Goal: Information Seeking & Learning: Check status

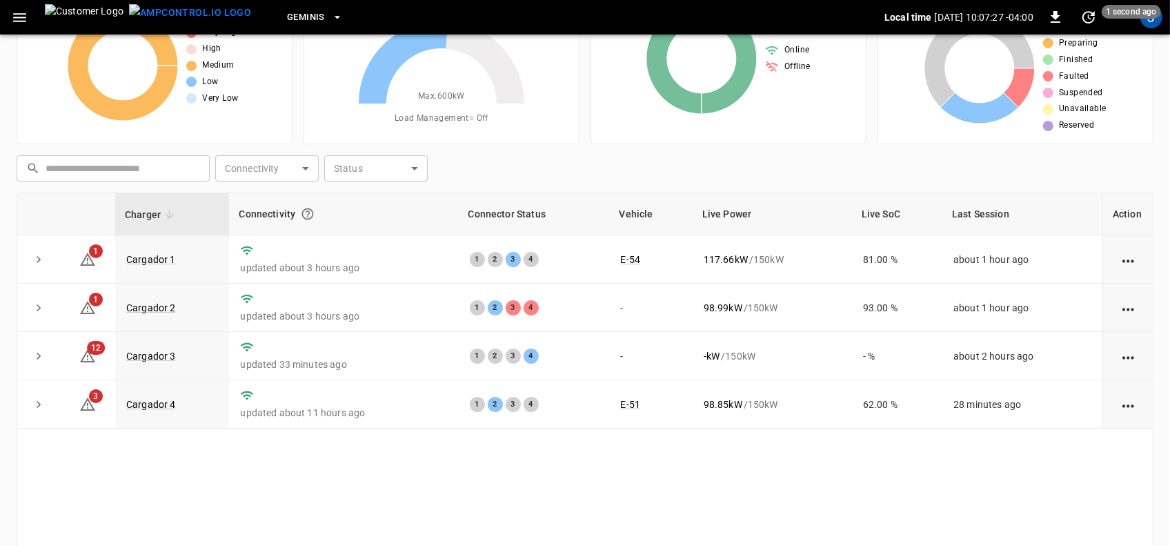
scroll to position [86, 0]
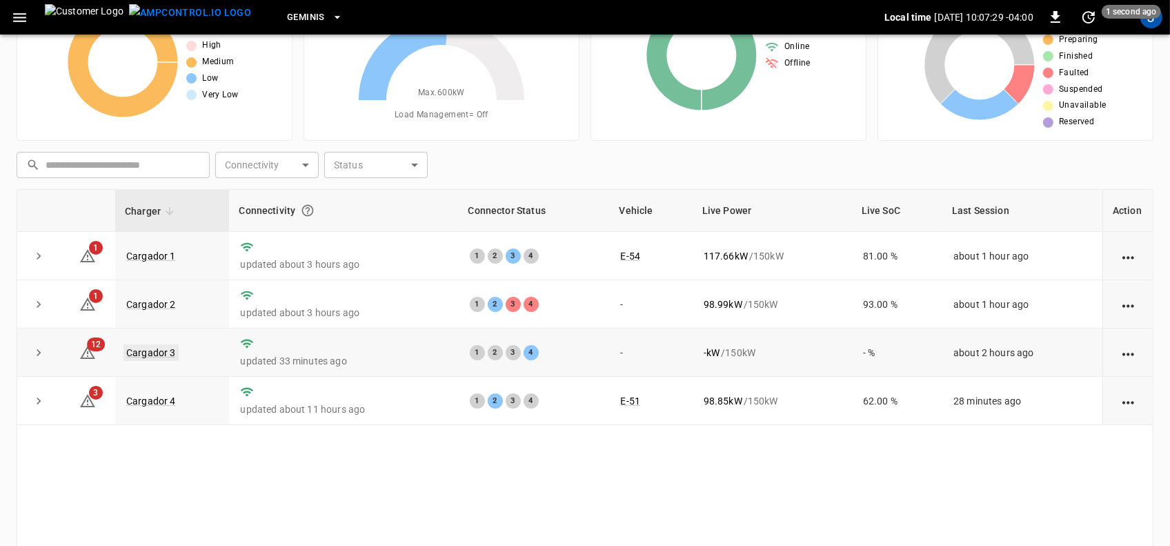
click at [146, 347] on link "Cargador 3" at bounding box center [151, 352] width 55 height 17
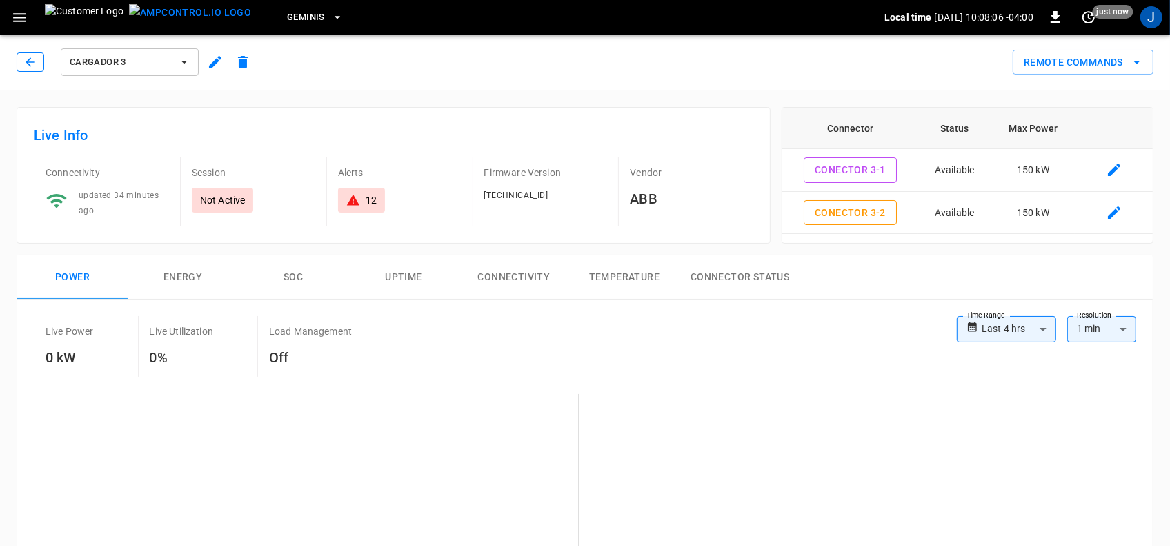
click at [32, 64] on icon "button" at bounding box center [30, 62] width 14 height 14
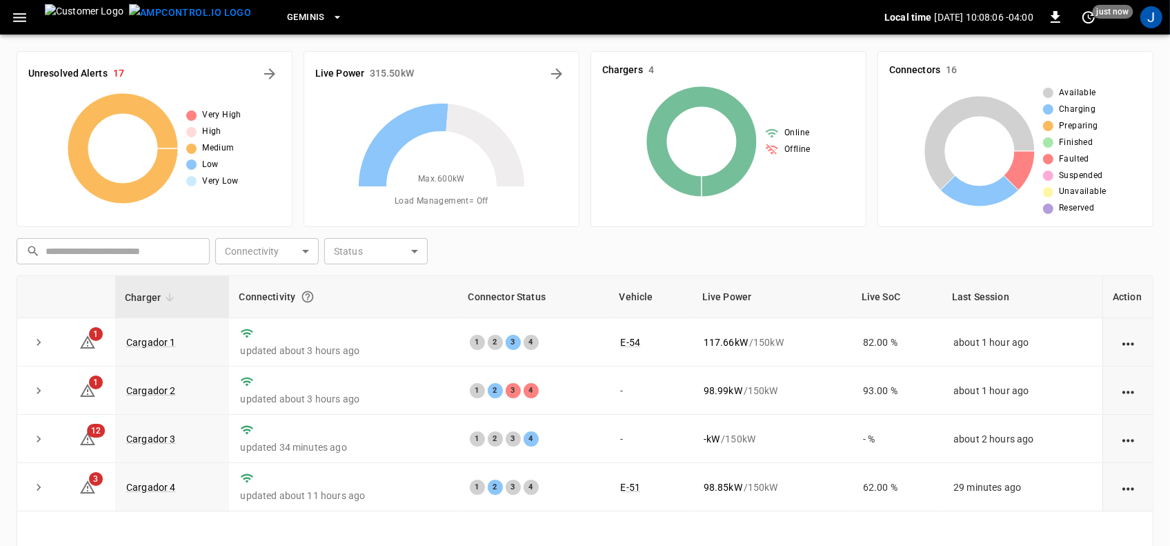
scroll to position [86, 0]
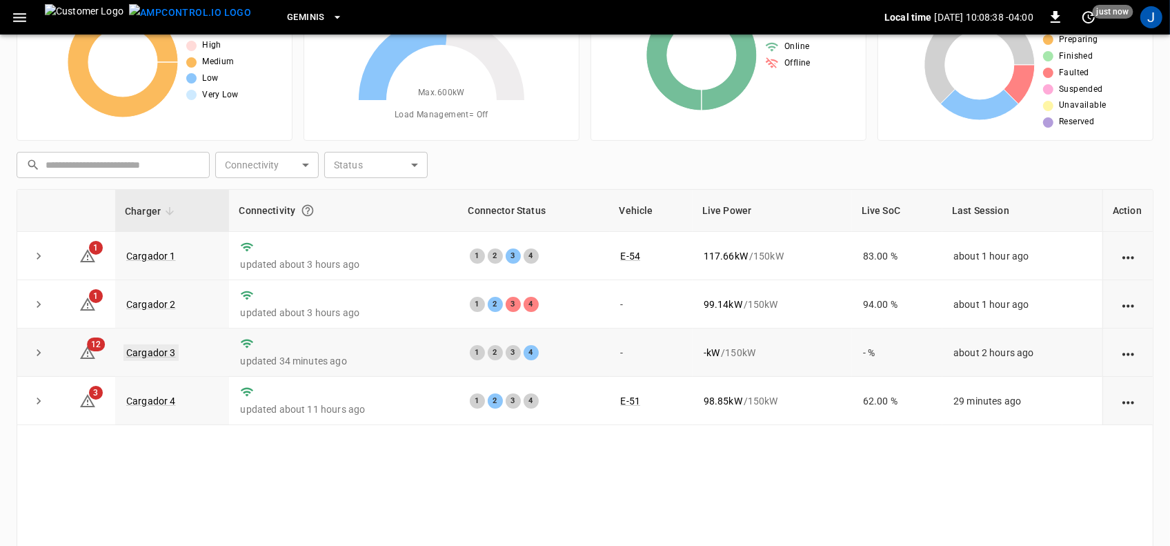
click at [166, 354] on link "Cargador 3" at bounding box center [151, 352] width 55 height 17
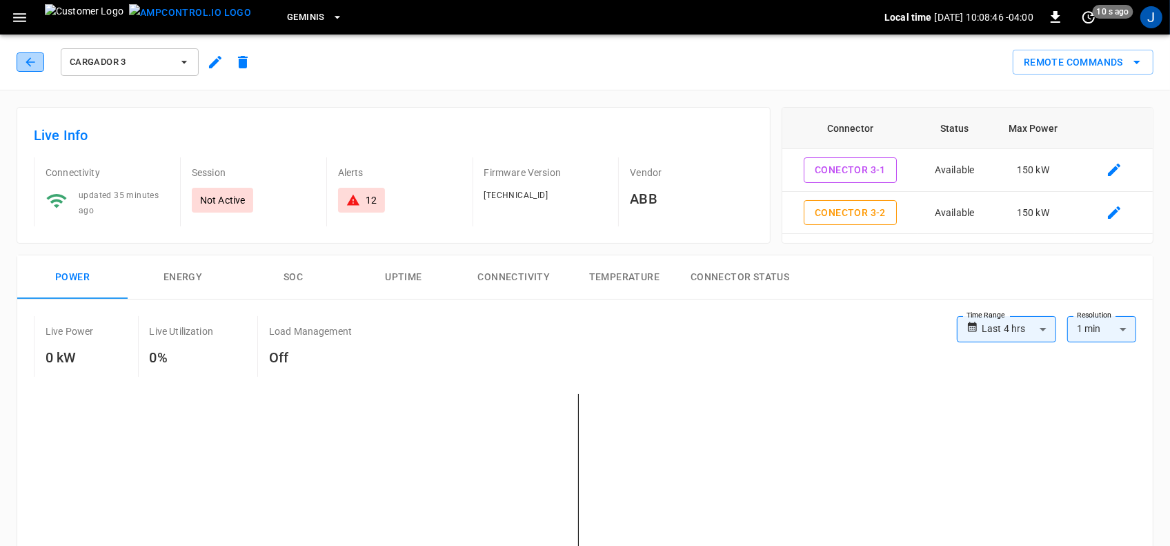
click at [26, 60] on icon "button" at bounding box center [30, 62] width 14 height 14
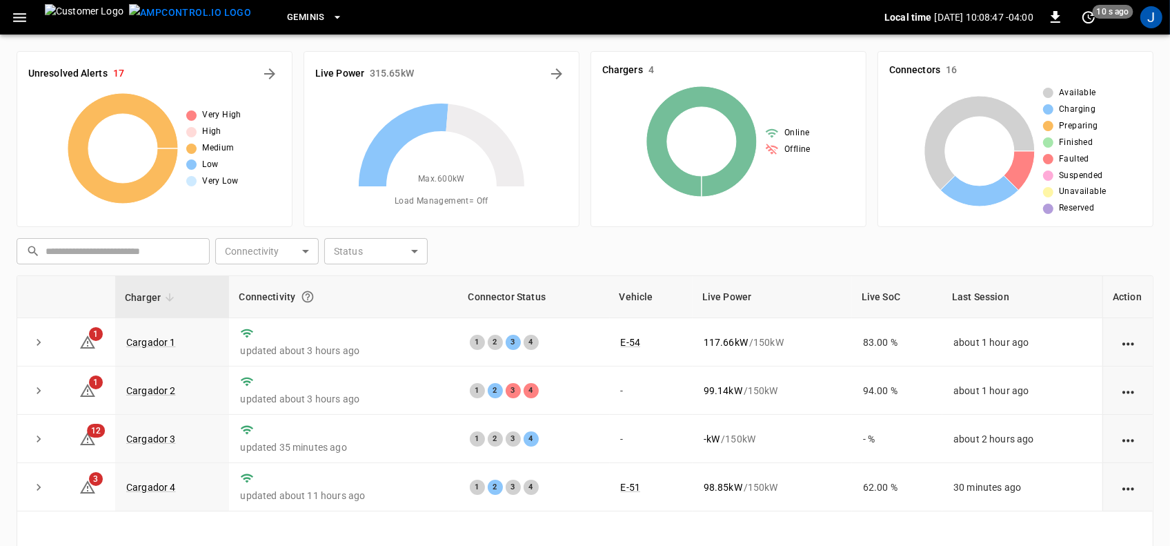
scroll to position [86, 0]
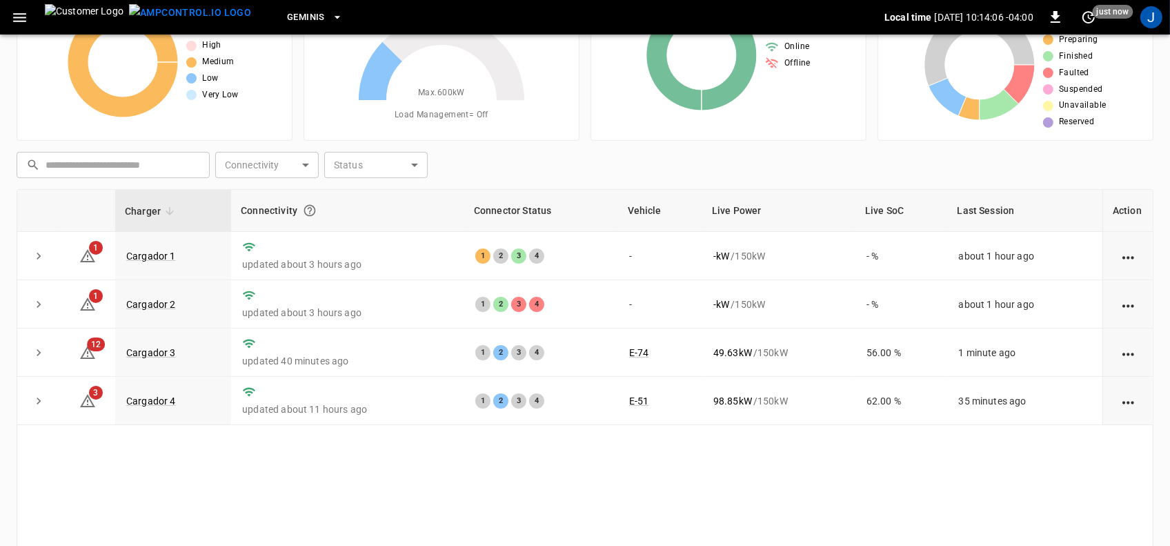
click at [444, 206] on div "Connectivity" at bounding box center [348, 210] width 214 height 25
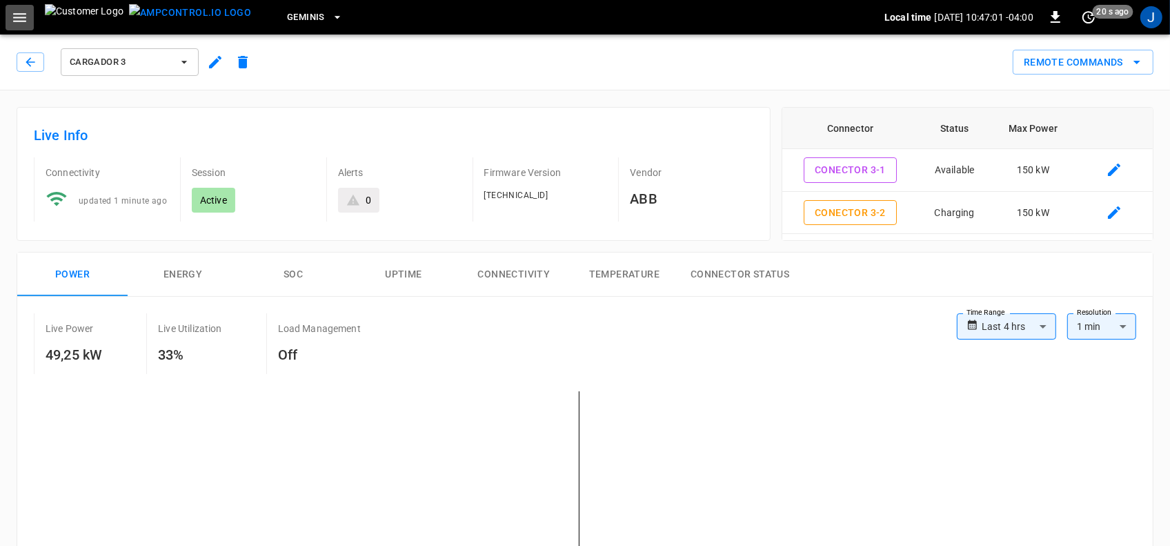
click at [21, 24] on icon "button" at bounding box center [19, 17] width 17 height 17
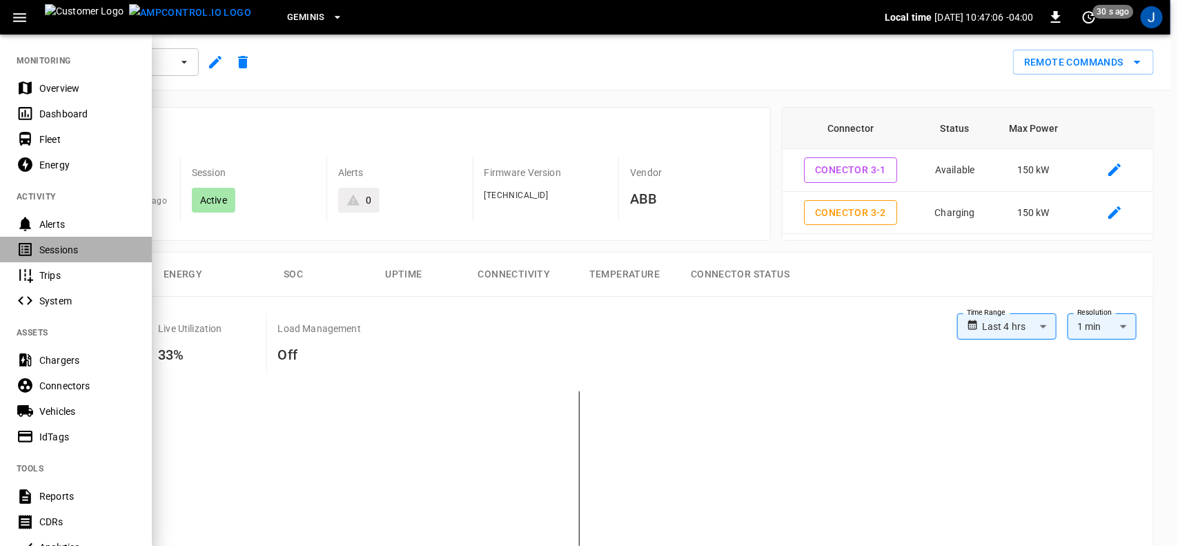
click at [71, 251] on div "Sessions" at bounding box center [87, 250] width 96 height 14
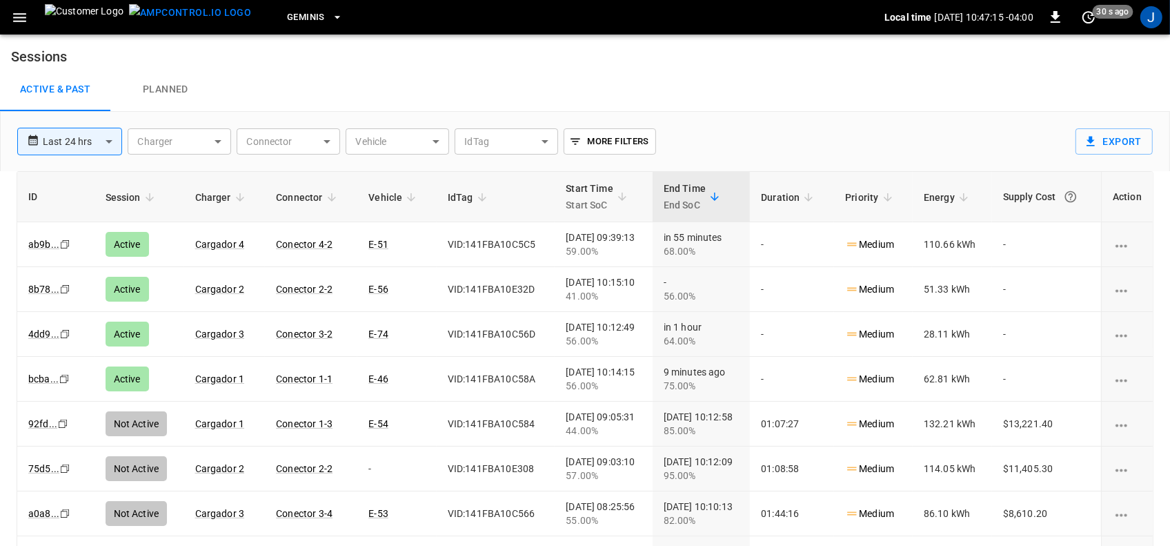
click at [19, 19] on icon "button" at bounding box center [19, 17] width 17 height 17
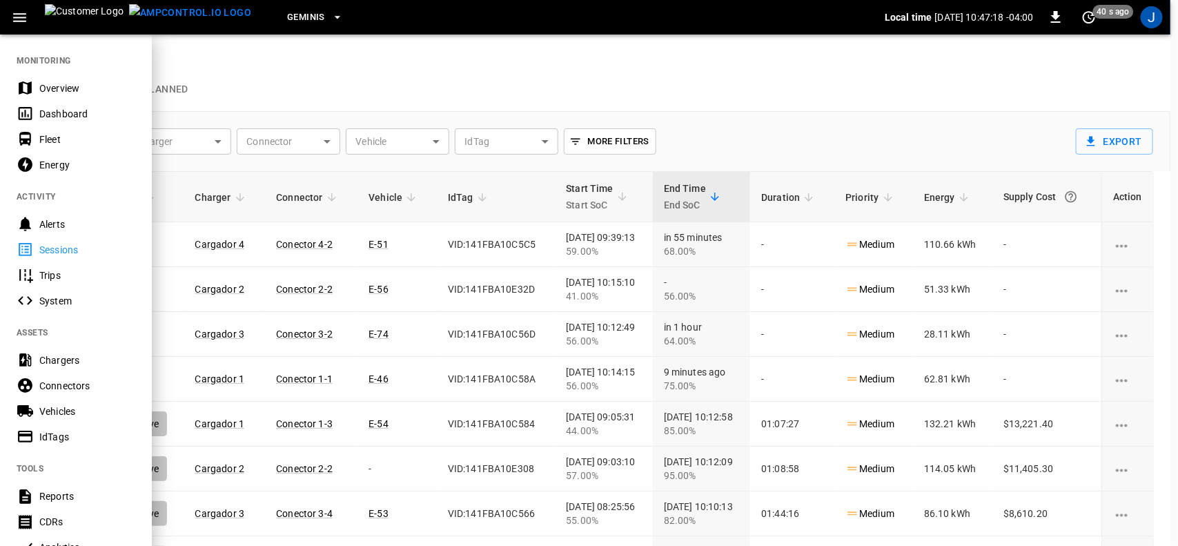
click at [60, 111] on div "Dashboard" at bounding box center [87, 114] width 96 height 14
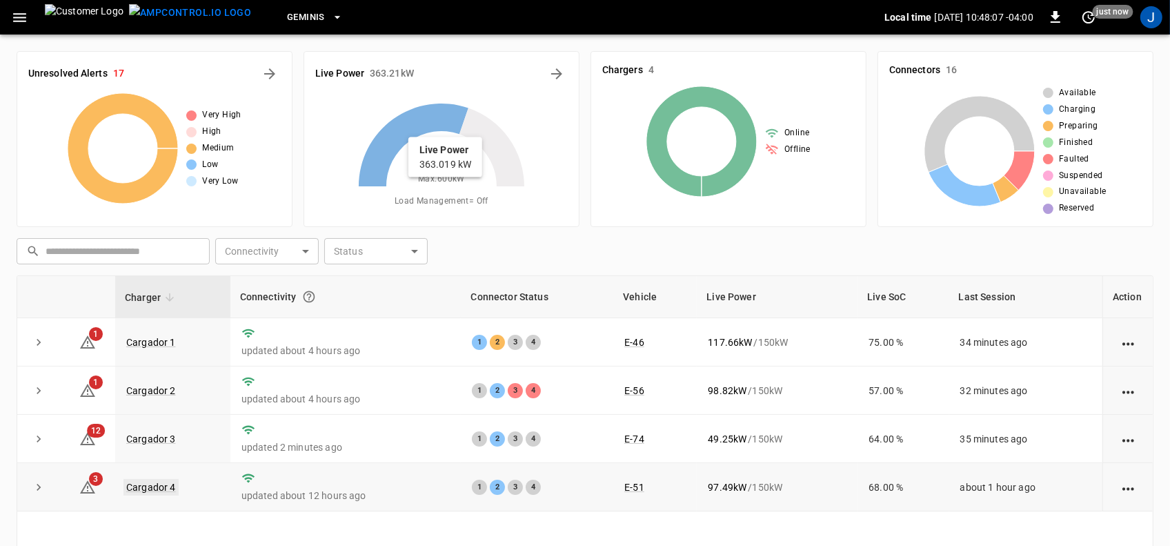
click at [143, 489] on link "Cargador 4" at bounding box center [151, 487] width 55 height 17
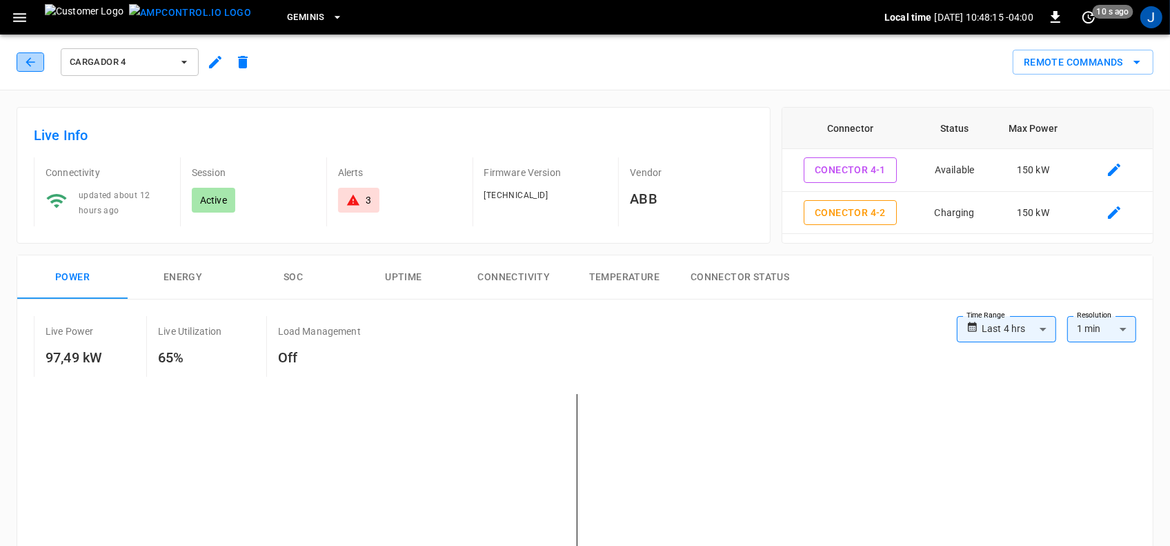
click at [28, 60] on icon "button" at bounding box center [30, 61] width 9 height 9
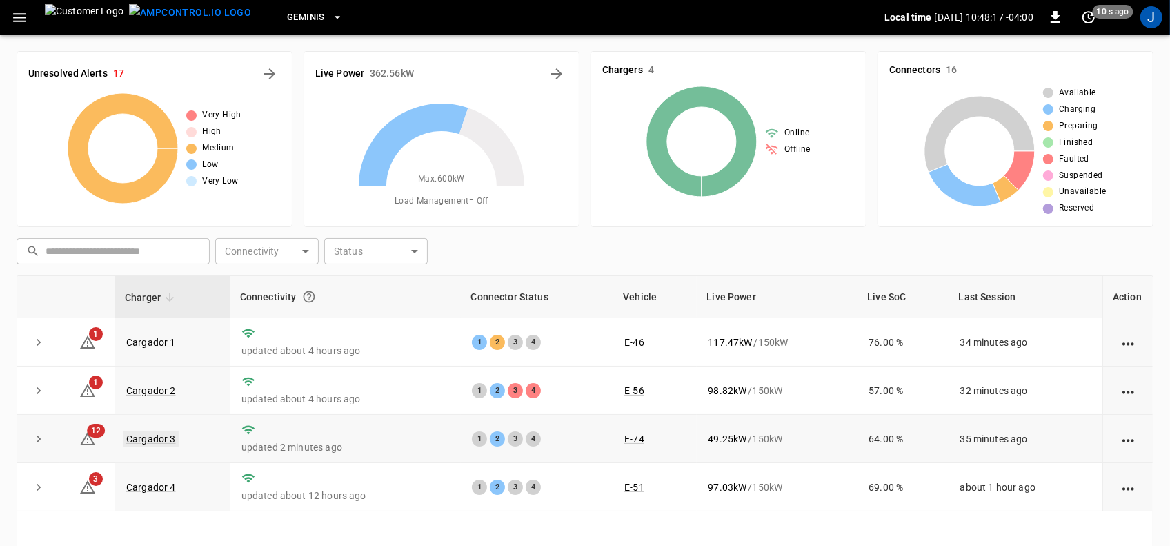
click at [144, 440] on link "Cargador 3" at bounding box center [151, 439] width 55 height 17
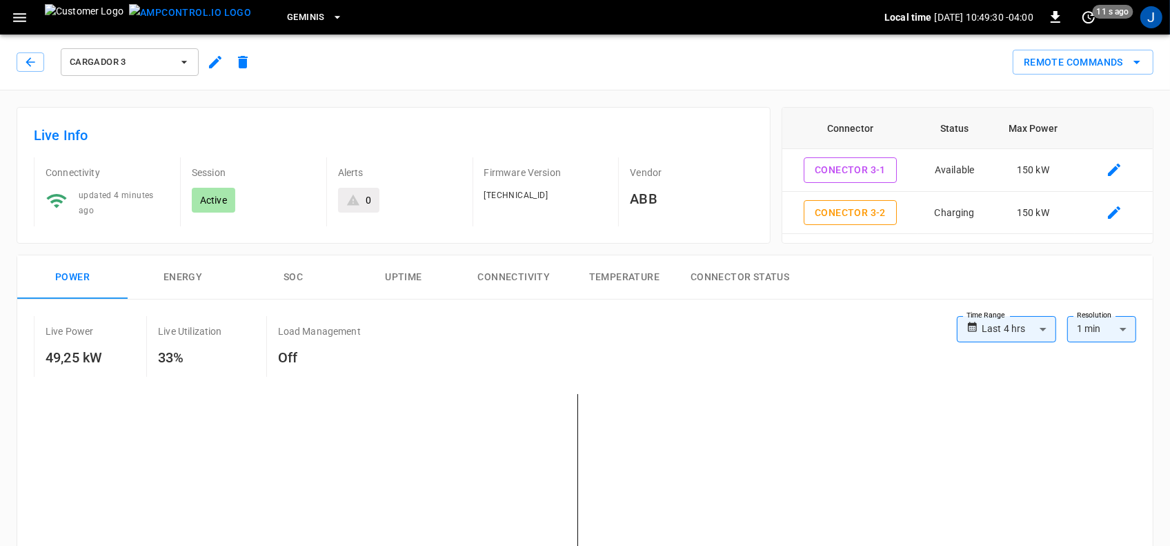
click at [14, 17] on icon "button" at bounding box center [19, 17] width 13 height 9
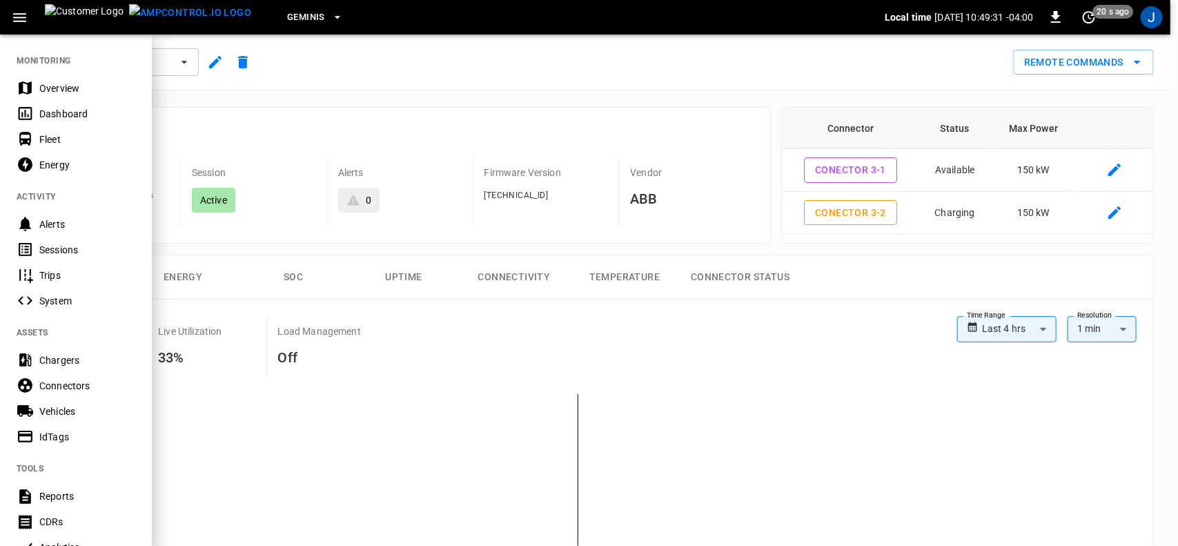
click at [77, 115] on div "Dashboard" at bounding box center [87, 114] width 96 height 14
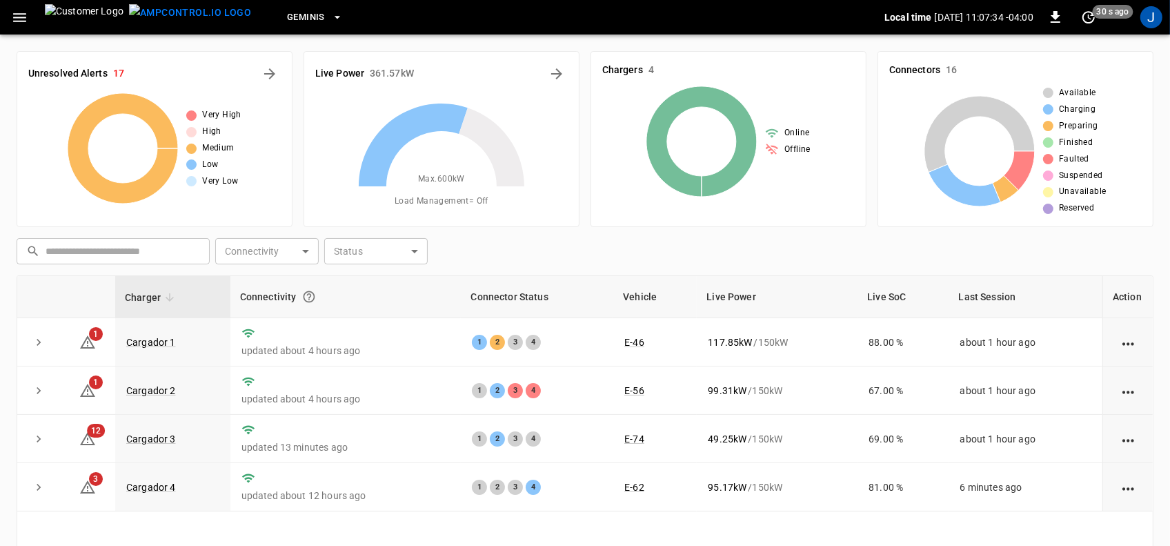
click at [19, 23] on icon "button" at bounding box center [19, 17] width 17 height 17
click at [91, 445] on icon at bounding box center [87, 438] width 15 height 13
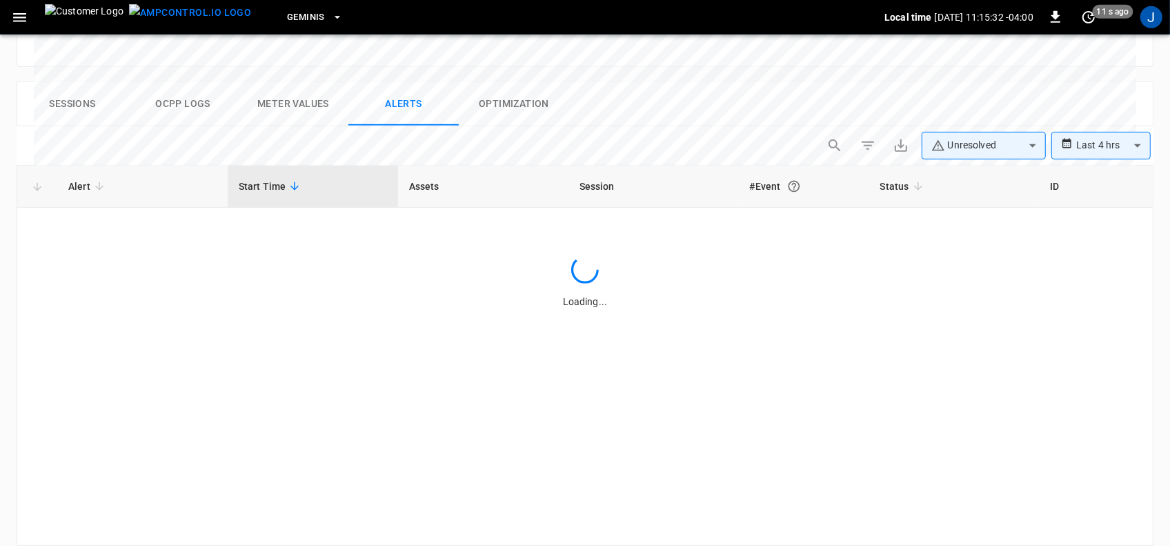
scroll to position [659, 0]
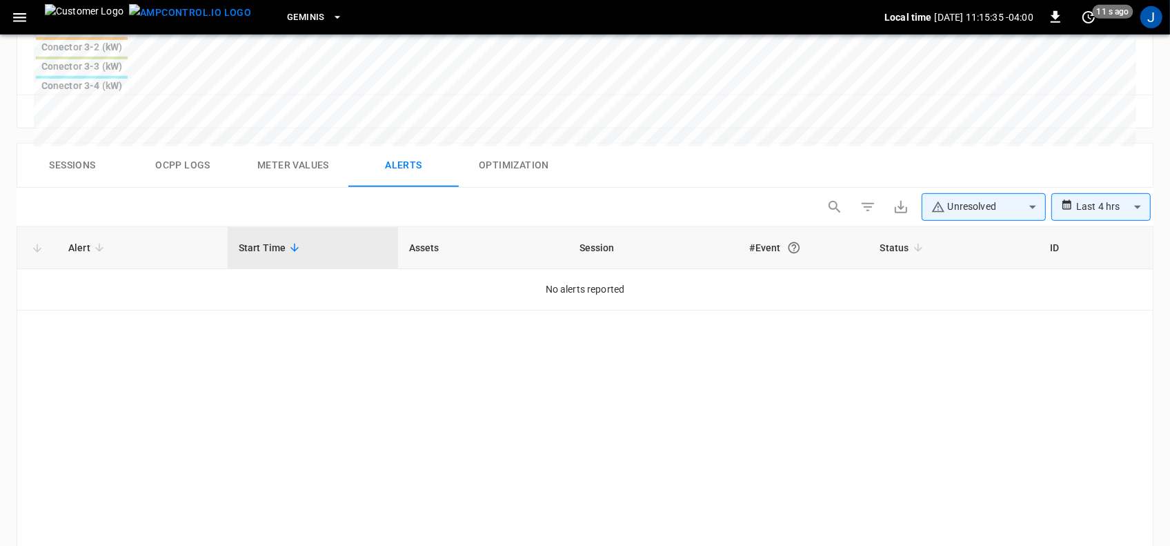
click at [266, 239] on span "Start Time" at bounding box center [272, 247] width 66 height 17
click at [77, 239] on span "Alert" at bounding box center [88, 247] width 40 height 17
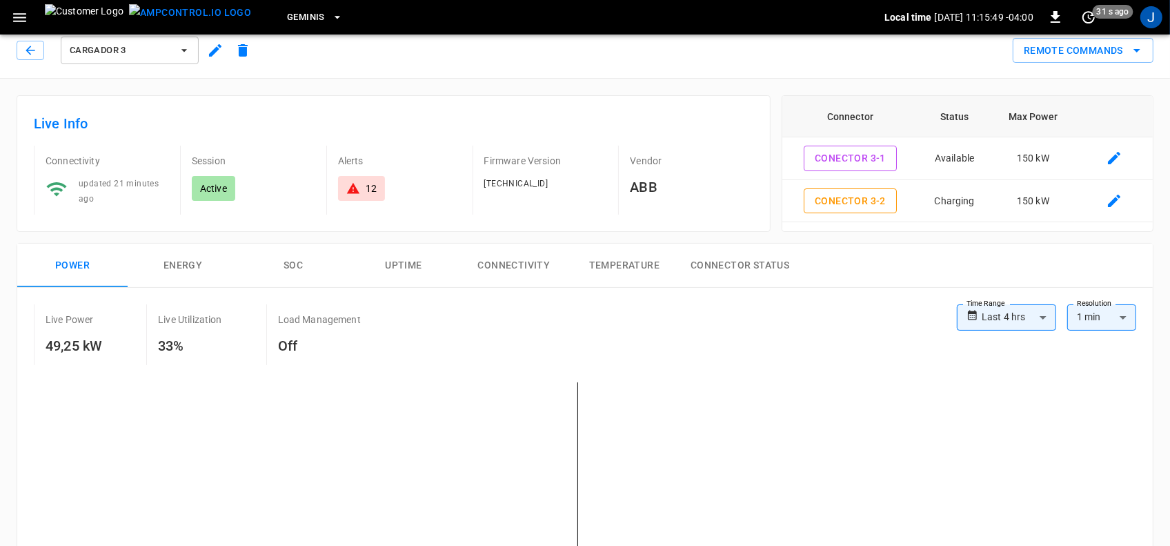
scroll to position [0, 0]
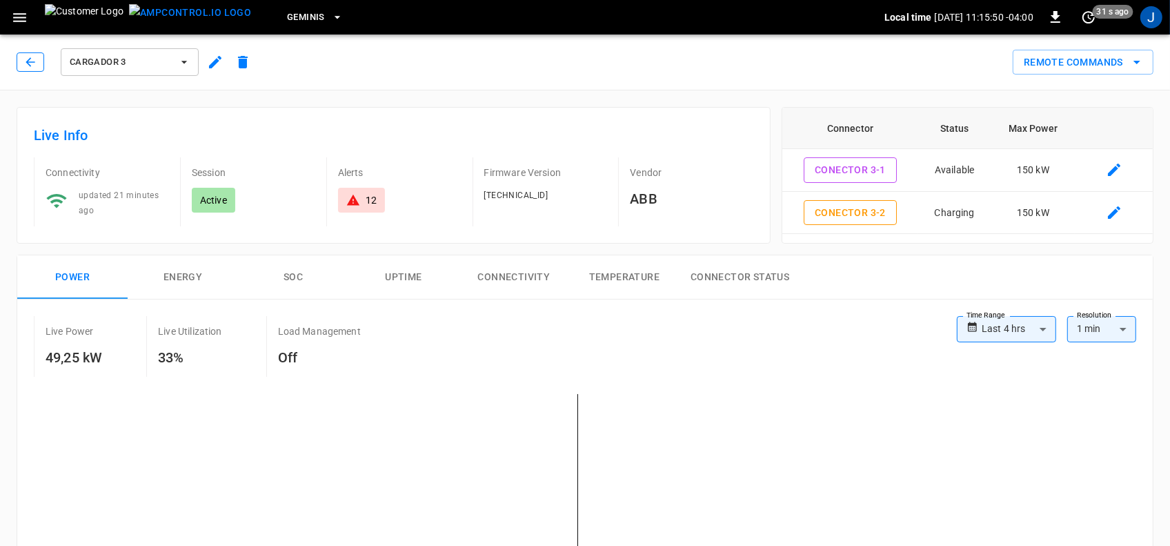
click at [26, 60] on icon "button" at bounding box center [30, 62] width 14 height 14
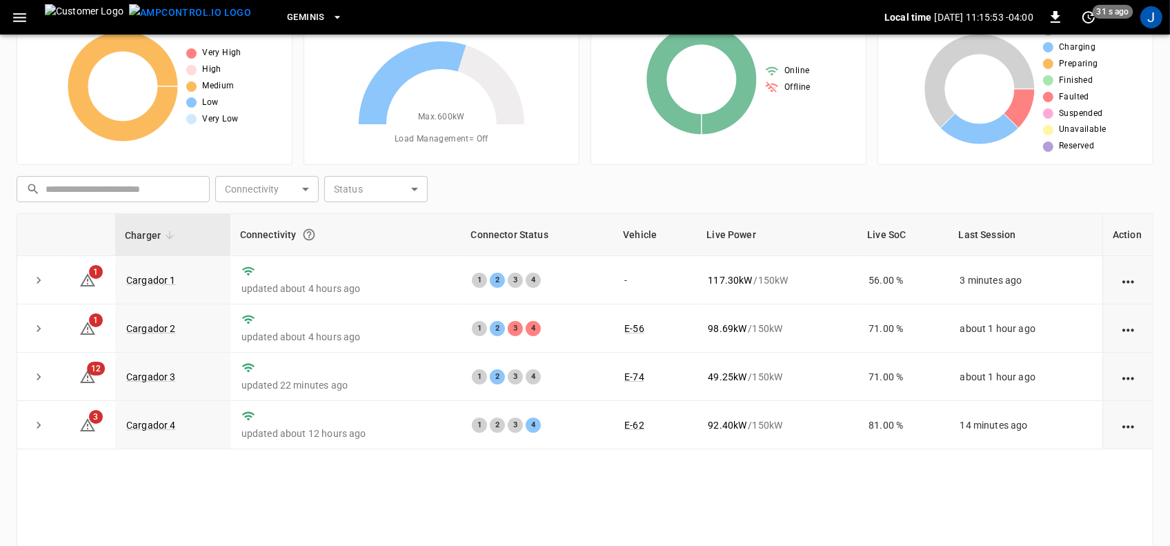
scroll to position [164, 0]
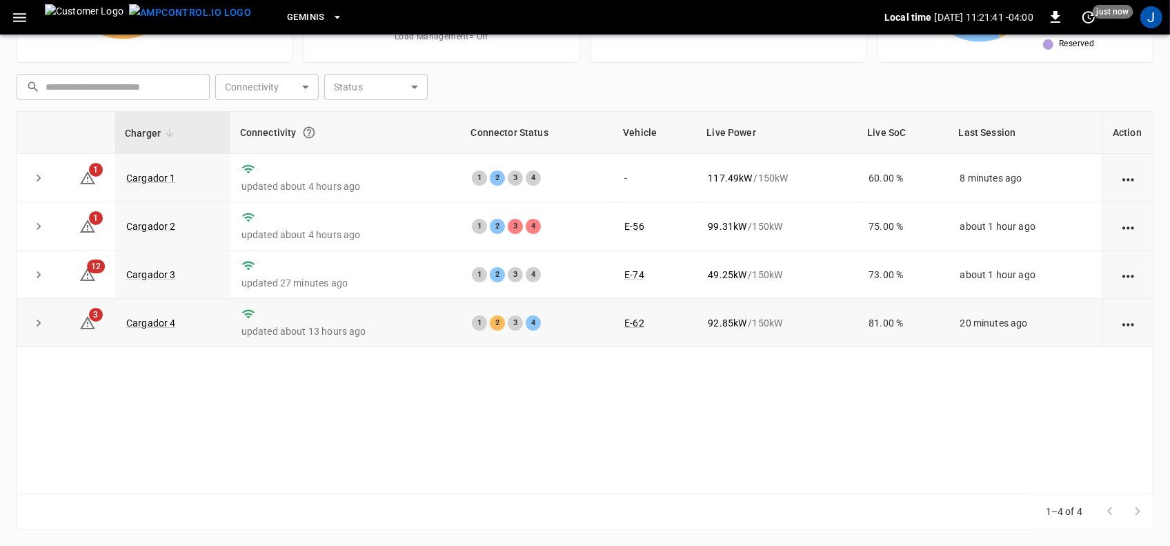
drag, startPoint x: 522, startPoint y: 354, endPoint x: 581, endPoint y: 308, distance: 75.2
click at [560, 326] on div "Charger Connectivity Connector Status Vehicle Live Power Live SoC Last Session …" at bounding box center [585, 302] width 1137 height 382
click at [757, 420] on div "Charger Connectivity Connector Status Vehicle Live Power Live SoC Last Session …" at bounding box center [585, 302] width 1137 height 382
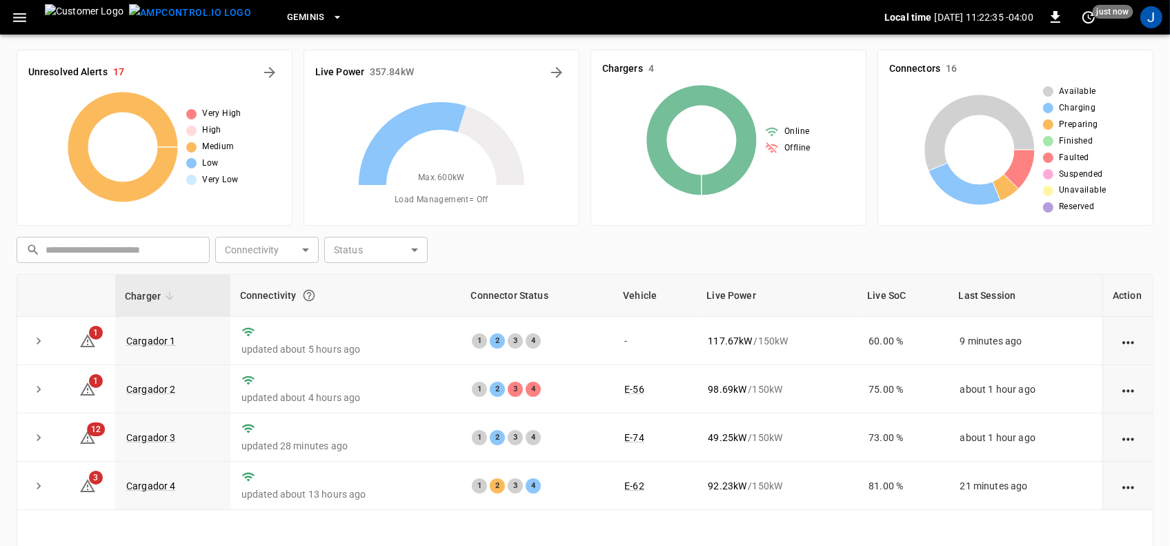
scroll to position [0, 0]
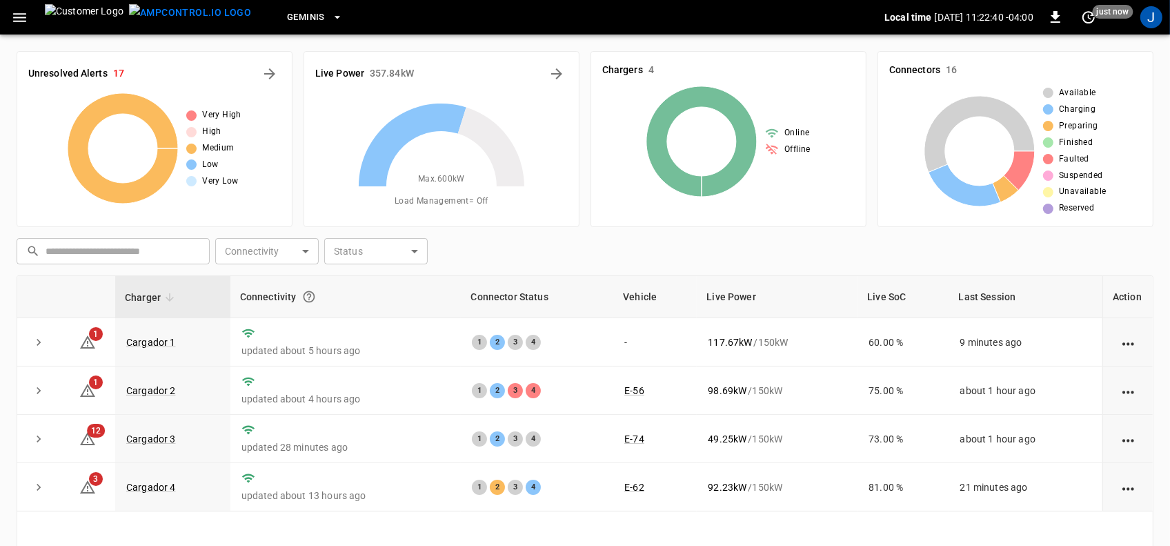
click at [18, 18] on icon "button" at bounding box center [19, 17] width 17 height 17
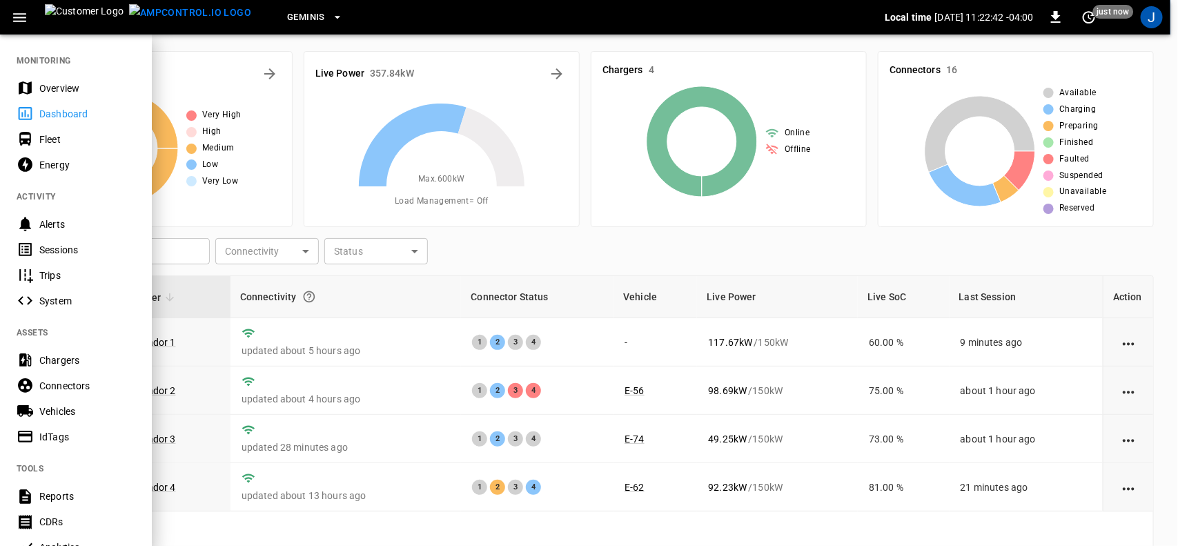
click at [41, 246] on div "Sessions" at bounding box center [87, 250] width 96 height 14
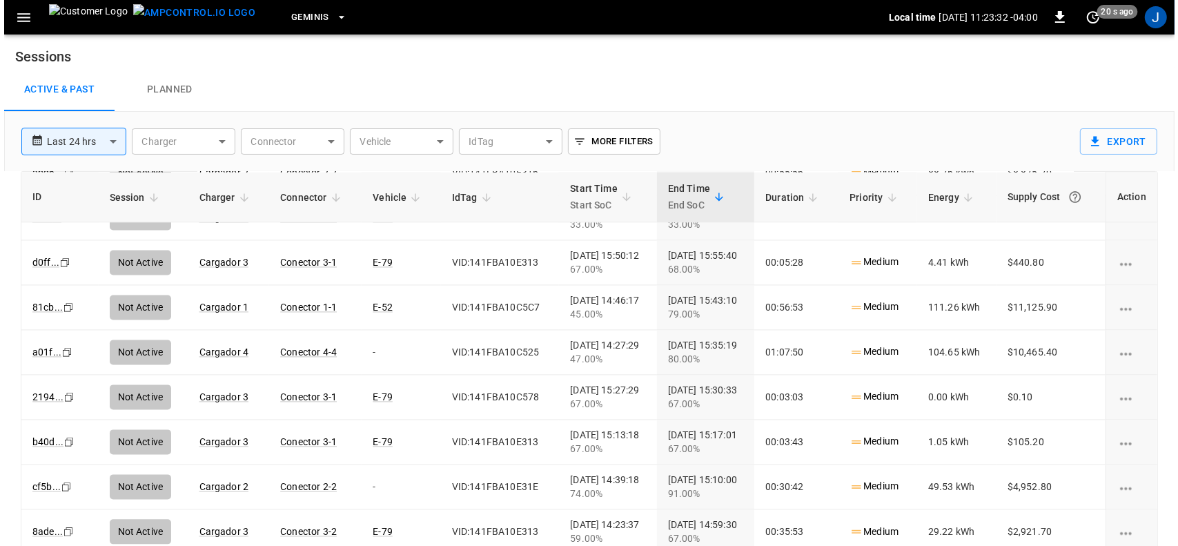
scroll to position [2588, 0]
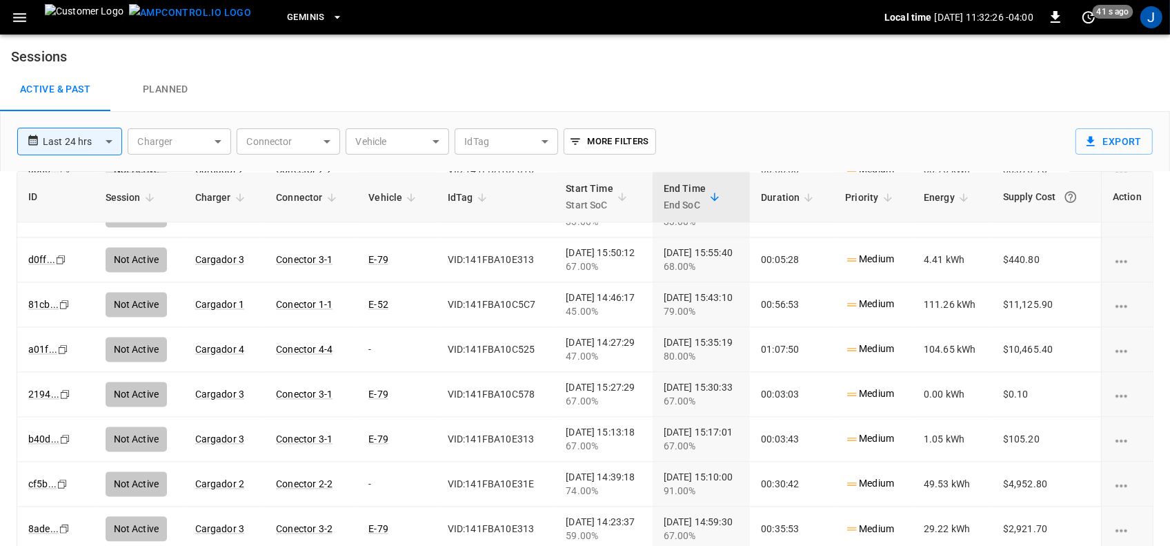
click at [21, 17] on icon "button" at bounding box center [19, 17] width 13 height 9
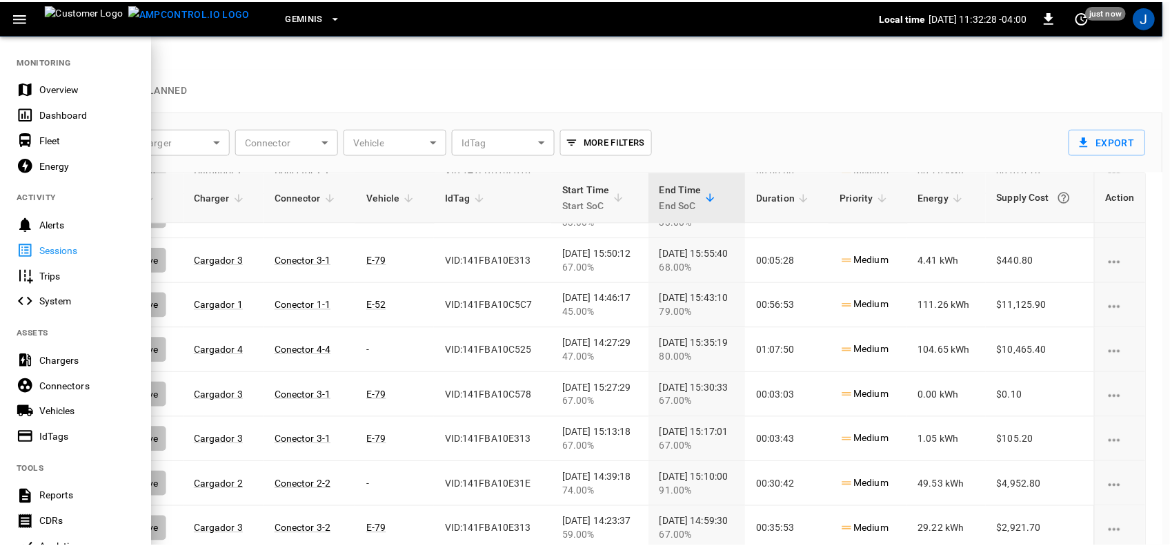
scroll to position [2070, 0]
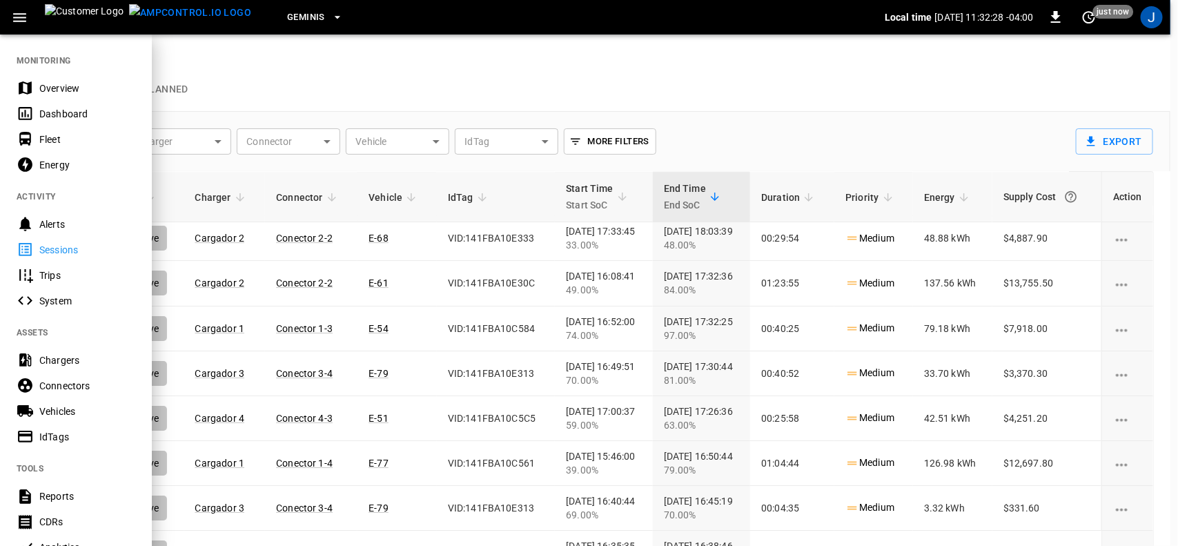
click at [54, 112] on div "Dashboard" at bounding box center [87, 114] width 96 height 14
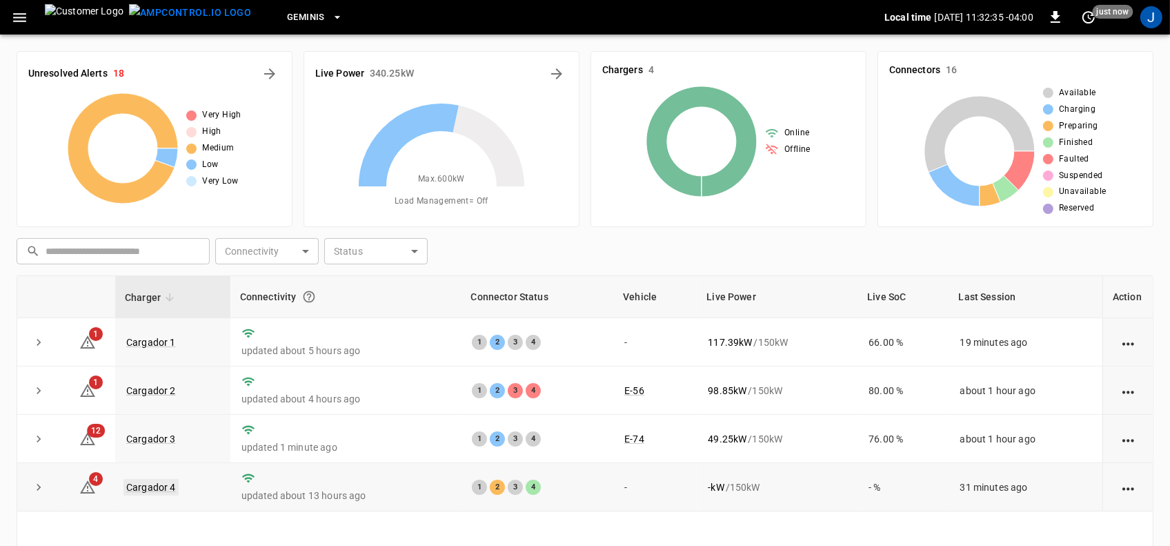
click at [148, 484] on link "Cargador 4" at bounding box center [151, 487] width 55 height 17
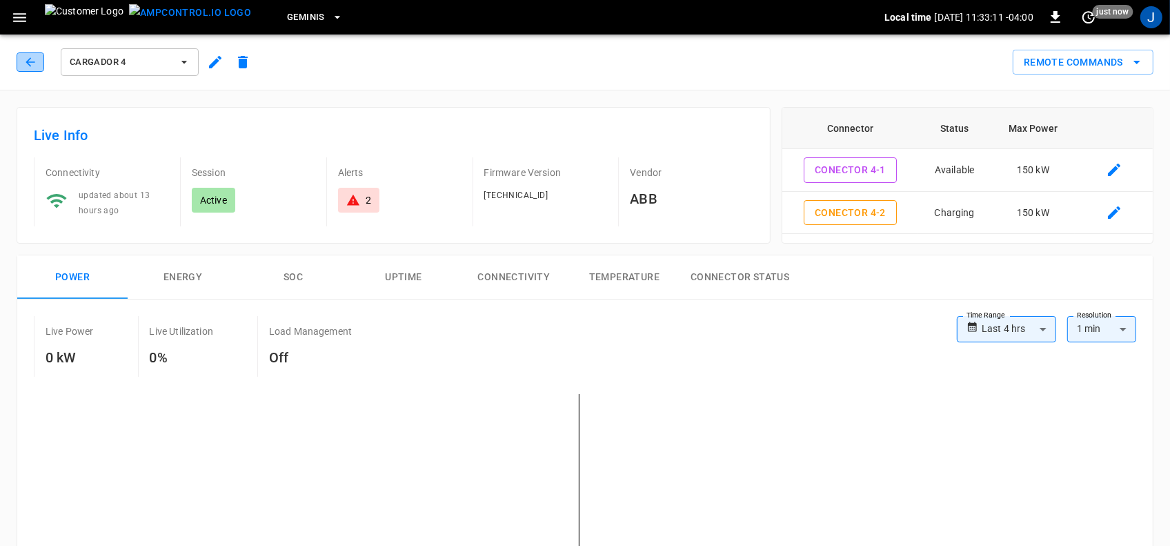
click at [28, 55] on icon "button" at bounding box center [30, 62] width 14 height 14
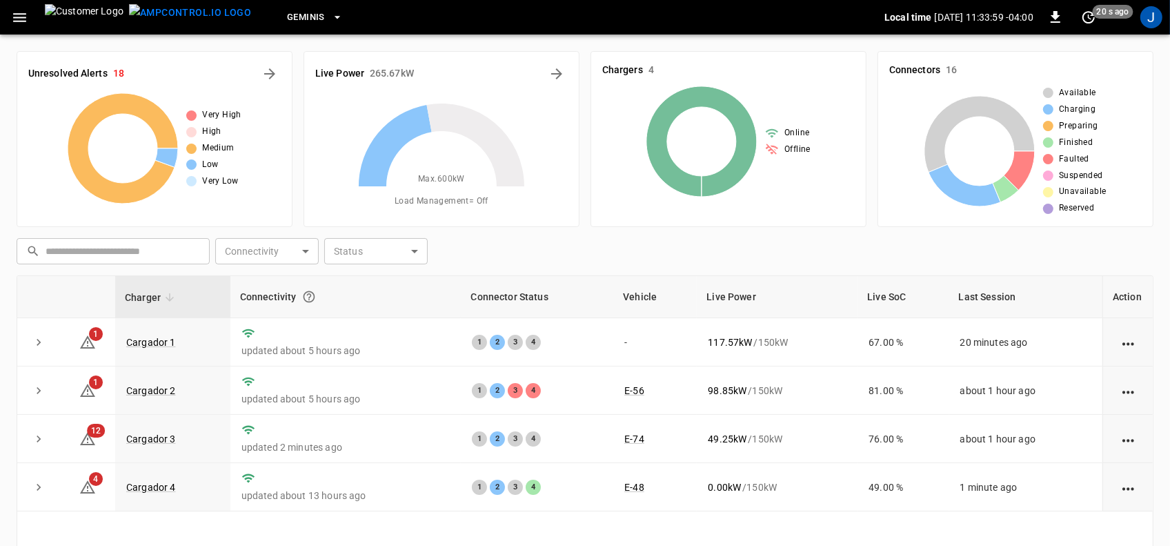
click at [19, 18] on icon "button" at bounding box center [19, 17] width 17 height 17
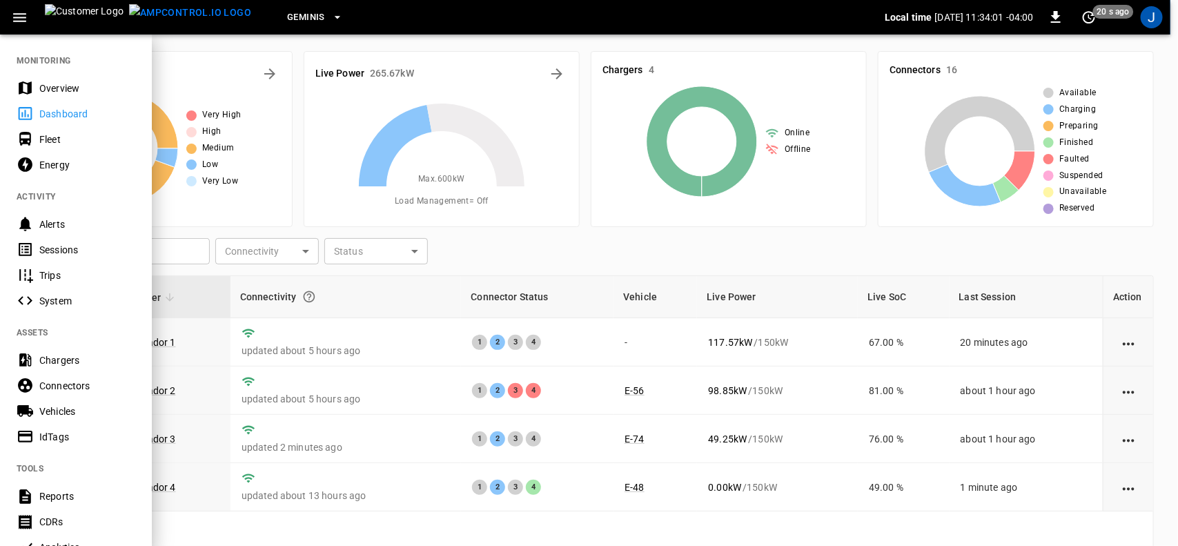
drag, startPoint x: 47, startPoint y: 250, endPoint x: 322, endPoint y: 190, distance: 281.0
click at [47, 250] on div "Sessions" at bounding box center [87, 250] width 96 height 14
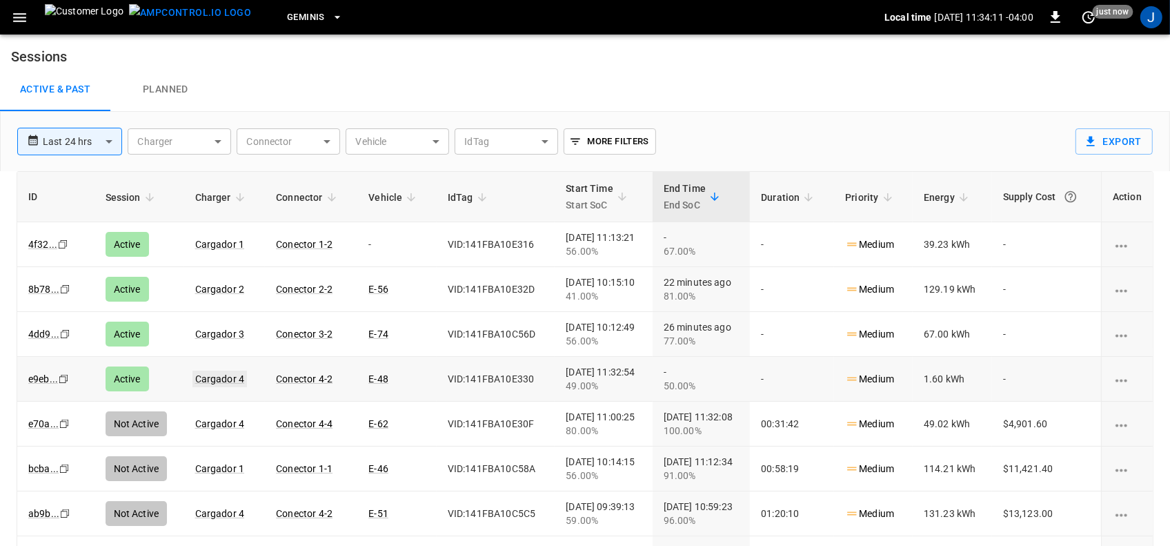
click at [207, 380] on link "Cargador 4" at bounding box center [220, 379] width 55 height 17
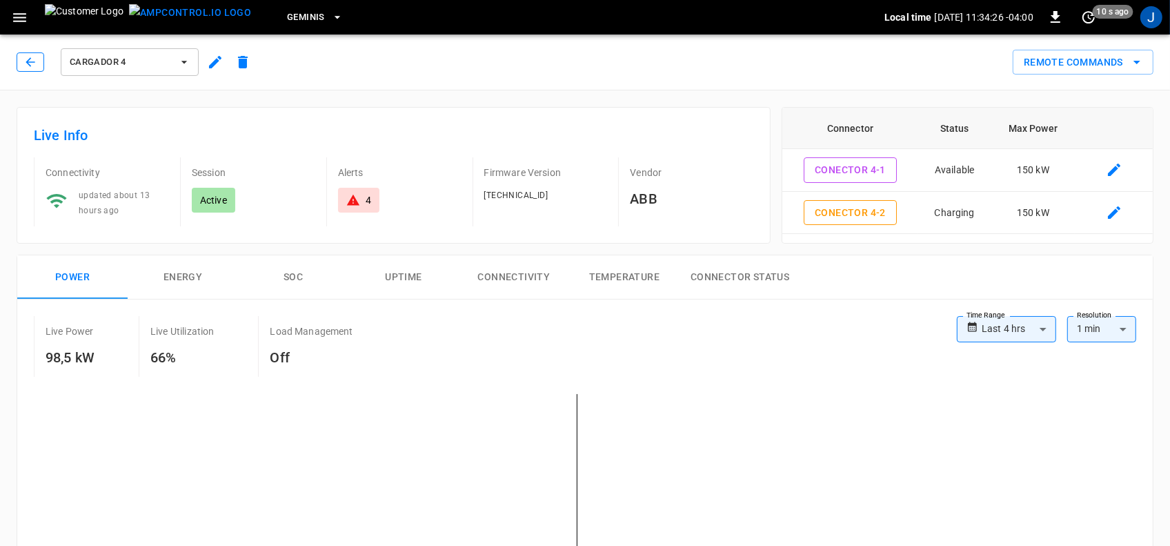
click at [35, 60] on icon "button" at bounding box center [30, 62] width 14 height 14
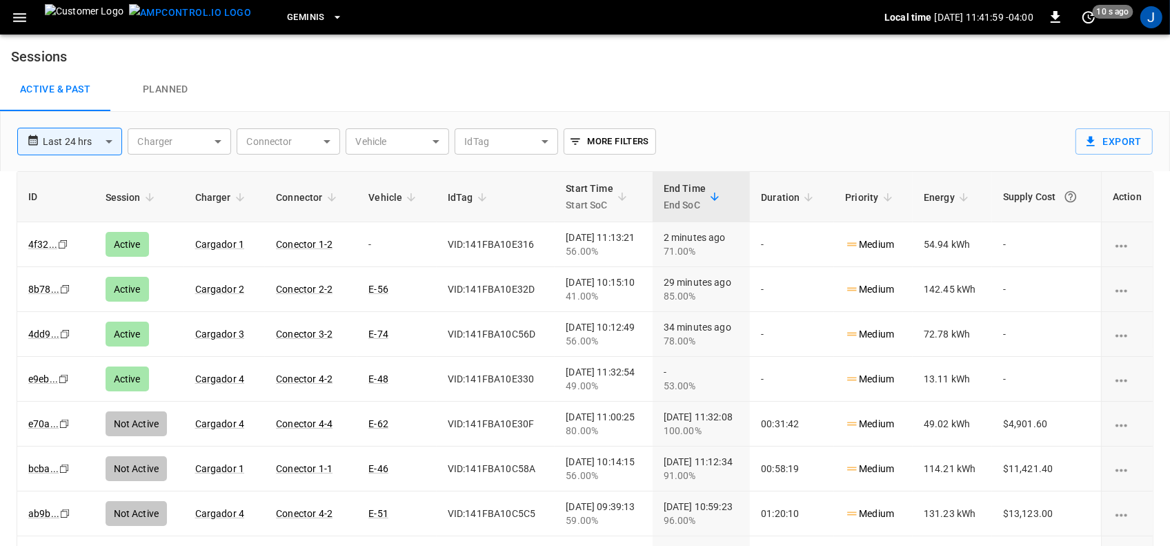
drag, startPoint x: 18, startPoint y: 17, endPoint x: 18, endPoint y: 28, distance: 10.4
click at [18, 17] on icon "button" at bounding box center [19, 17] width 13 height 9
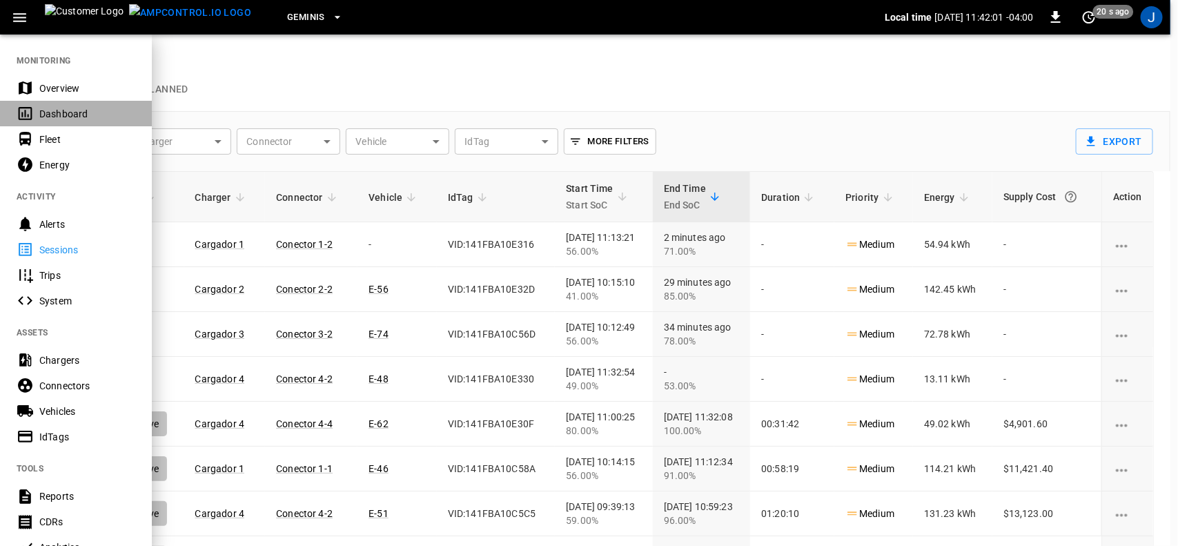
click at [54, 112] on div "Dashboard" at bounding box center [87, 114] width 96 height 14
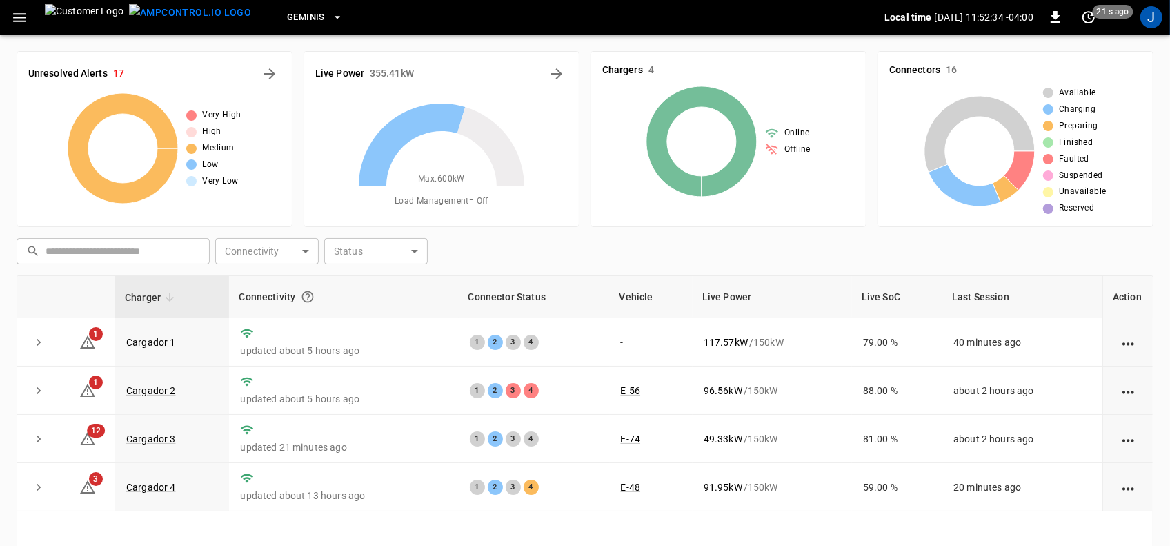
click at [387, 88] on div "Live Power 355.41 kW Max. 600 kW Load Management = Off" at bounding box center [442, 139] width 276 height 176
click at [161, 391] on link "Cargador 2" at bounding box center [151, 390] width 55 height 17
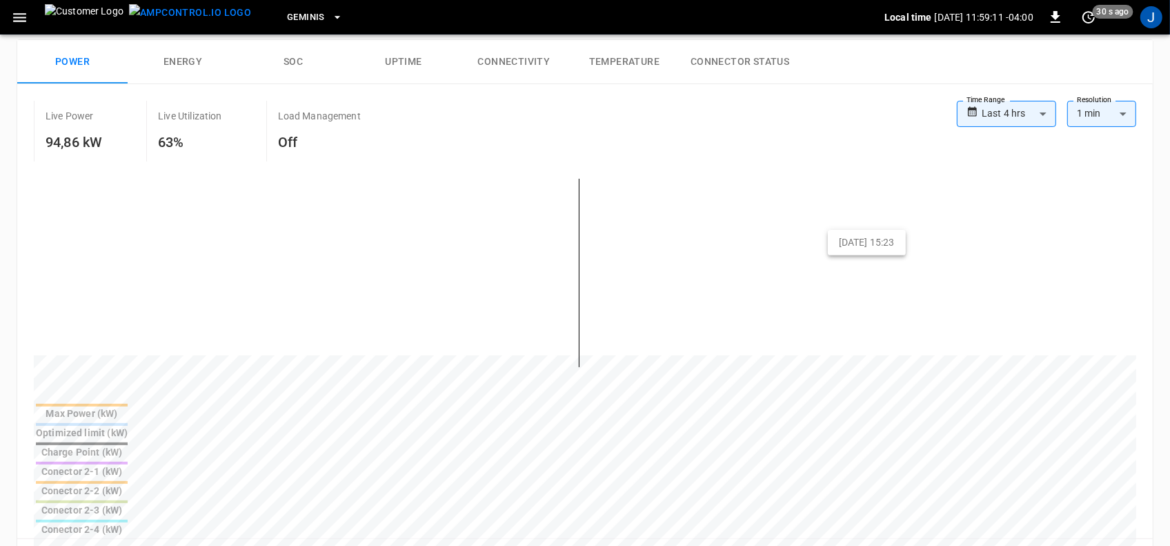
scroll to position [173, 0]
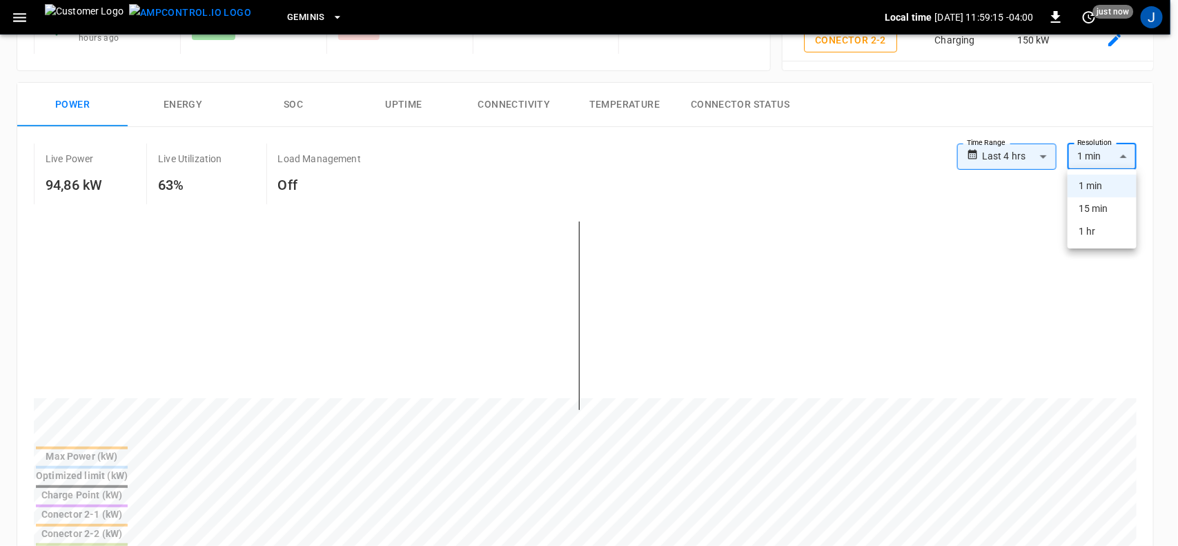
click at [1126, 154] on body "**********" at bounding box center [589, 498] width 1178 height 1342
click at [1104, 209] on li "15 min" at bounding box center [1102, 208] width 69 height 23
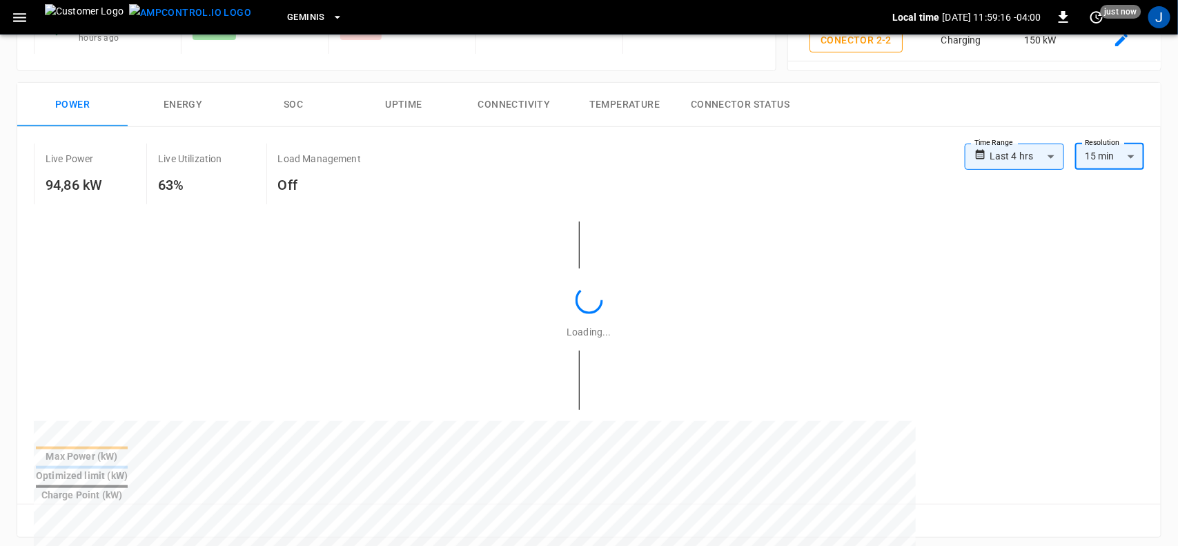
type input "***"
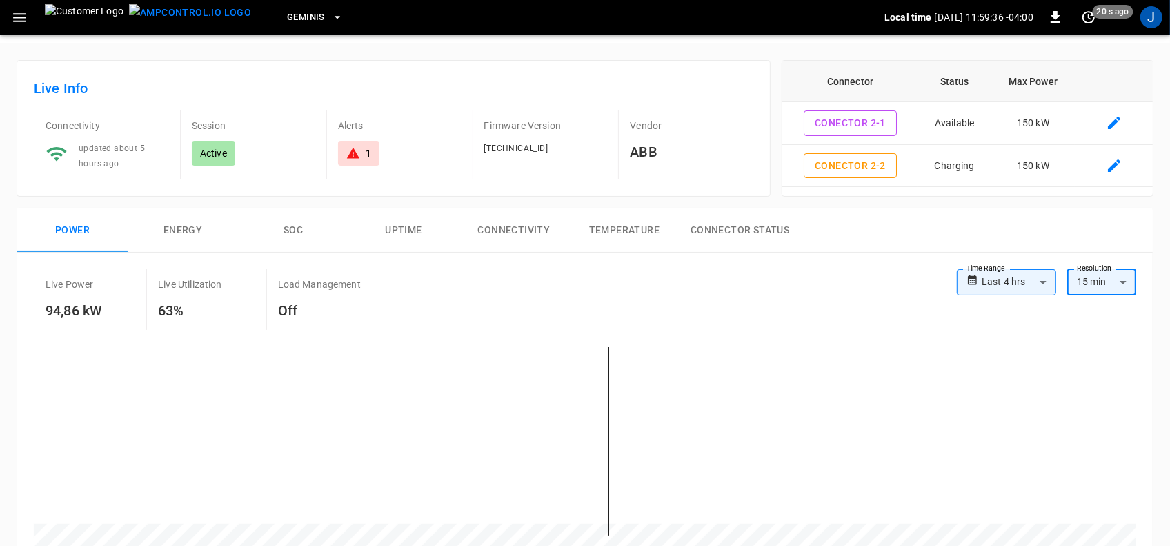
scroll to position [0, 0]
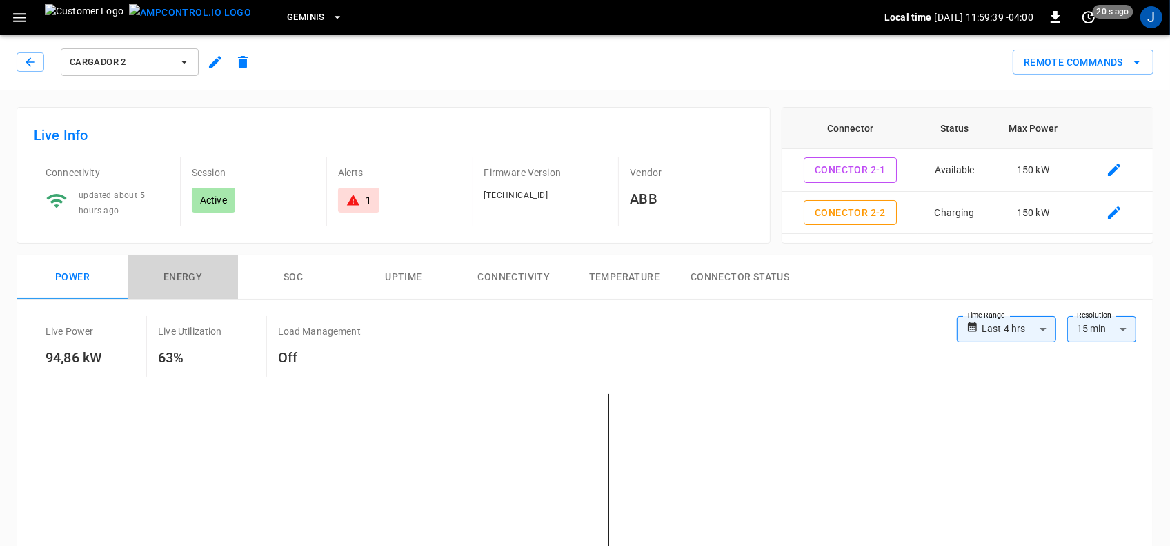
click at [190, 278] on button "Energy" at bounding box center [183, 277] width 110 height 44
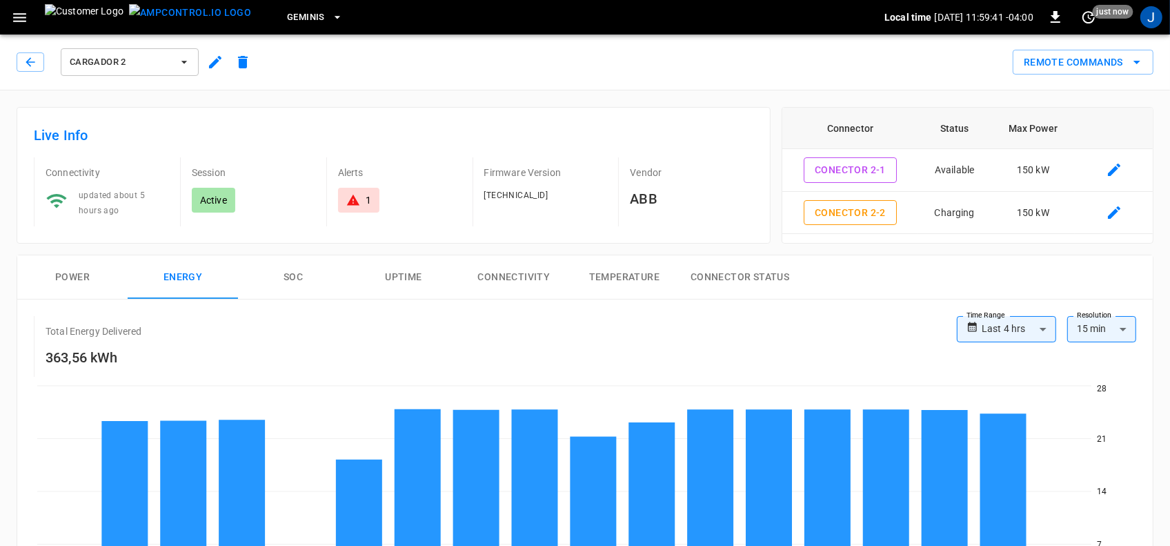
click at [301, 273] on button "SOC" at bounding box center [293, 277] width 110 height 44
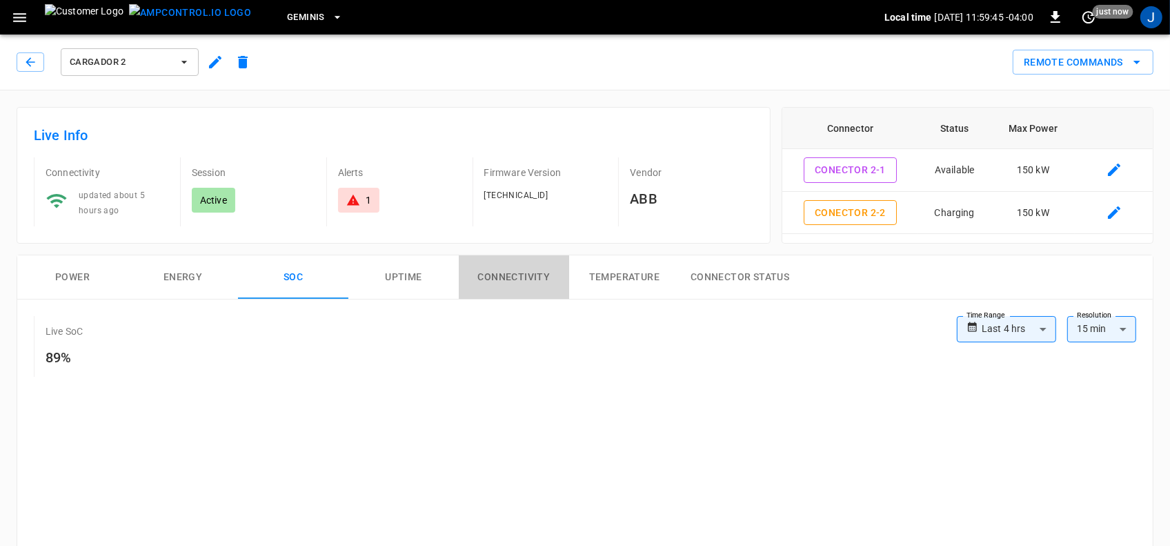
click at [505, 280] on button "Connectivity" at bounding box center [514, 277] width 110 height 44
click at [605, 274] on button "Temperature" at bounding box center [624, 277] width 110 height 44
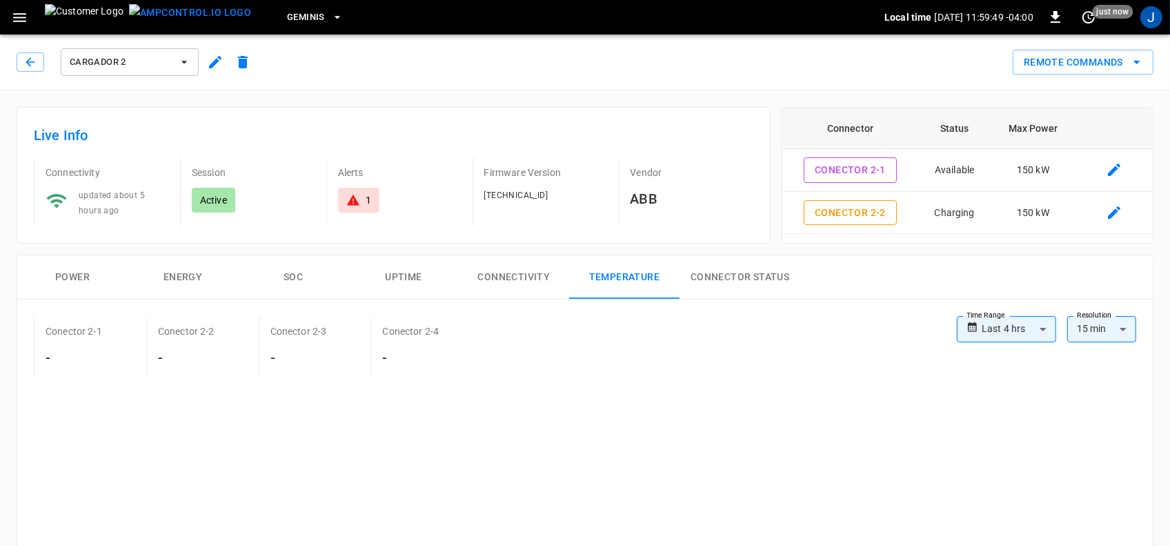
click at [741, 277] on button "Connector Status" at bounding box center [740, 277] width 121 height 44
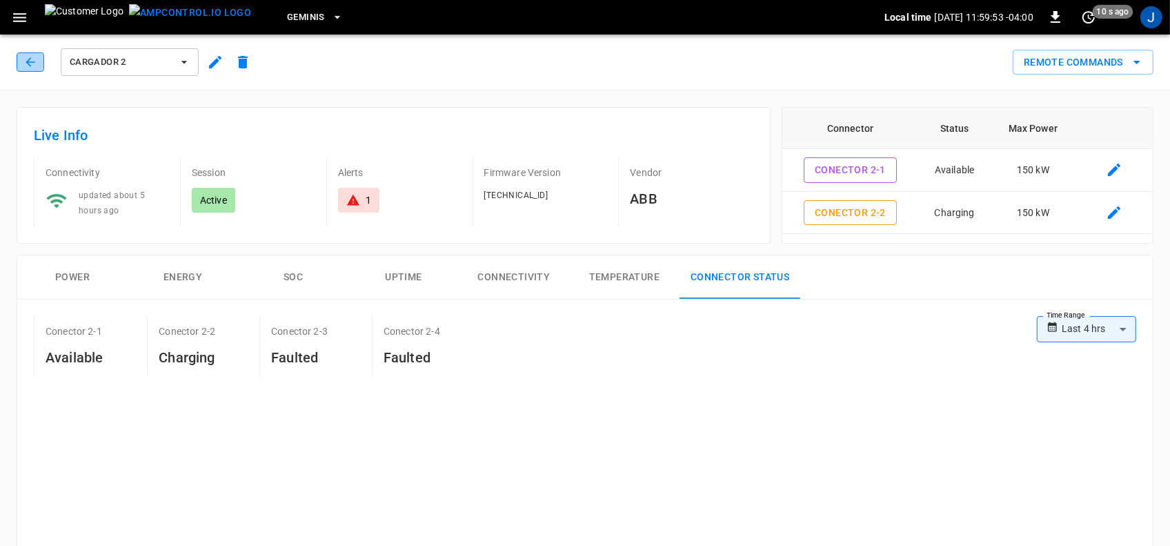
click at [32, 52] on button "button" at bounding box center [31, 61] width 28 height 19
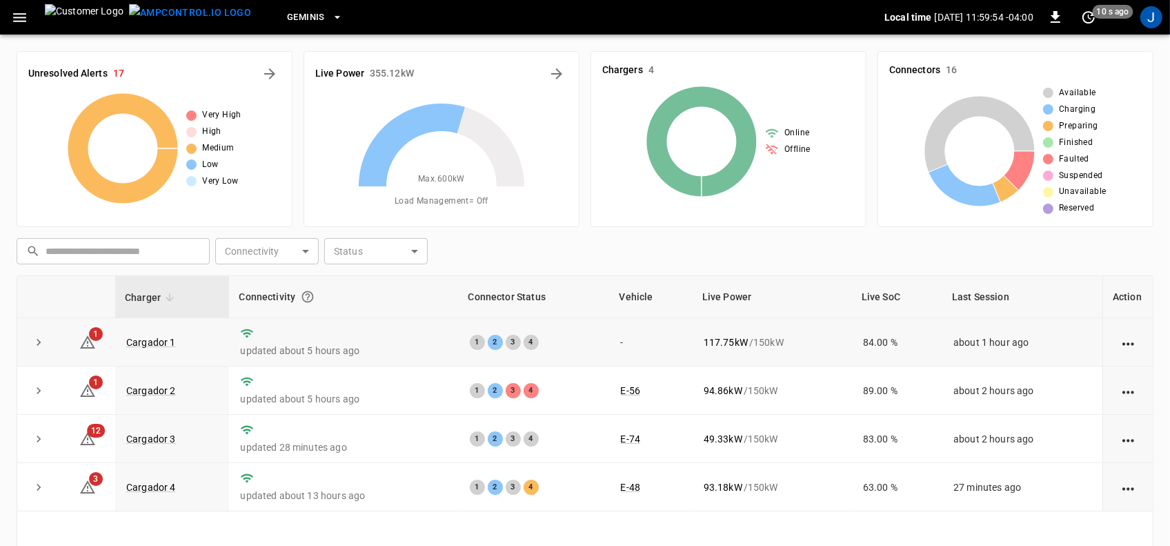
scroll to position [164, 0]
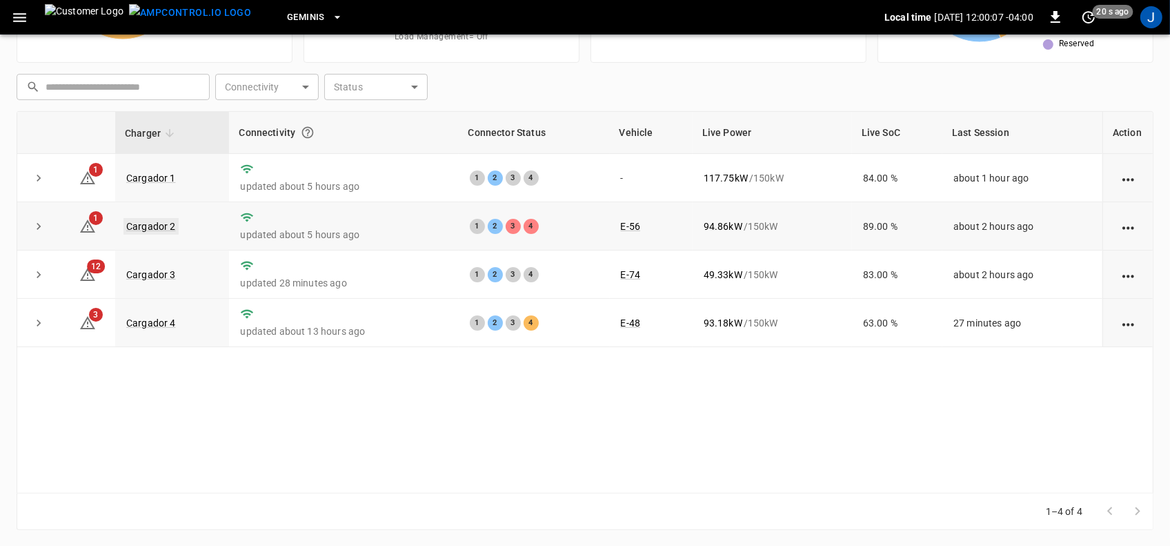
click at [157, 228] on link "Cargador 2" at bounding box center [151, 226] width 55 height 17
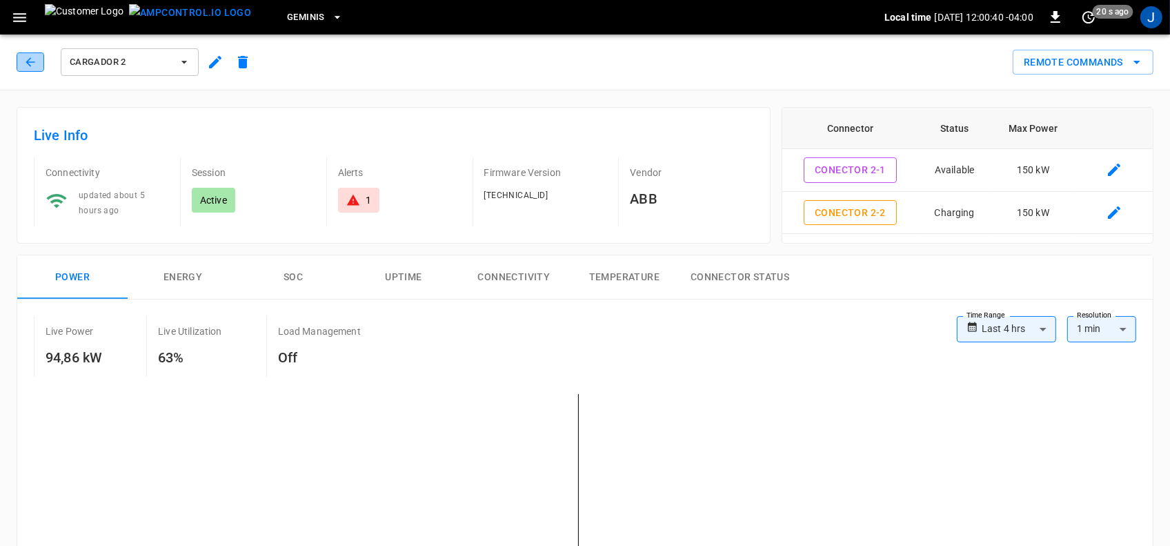
click at [24, 59] on icon "button" at bounding box center [30, 62] width 14 height 14
